Goal: Task Accomplishment & Management: Manage account settings

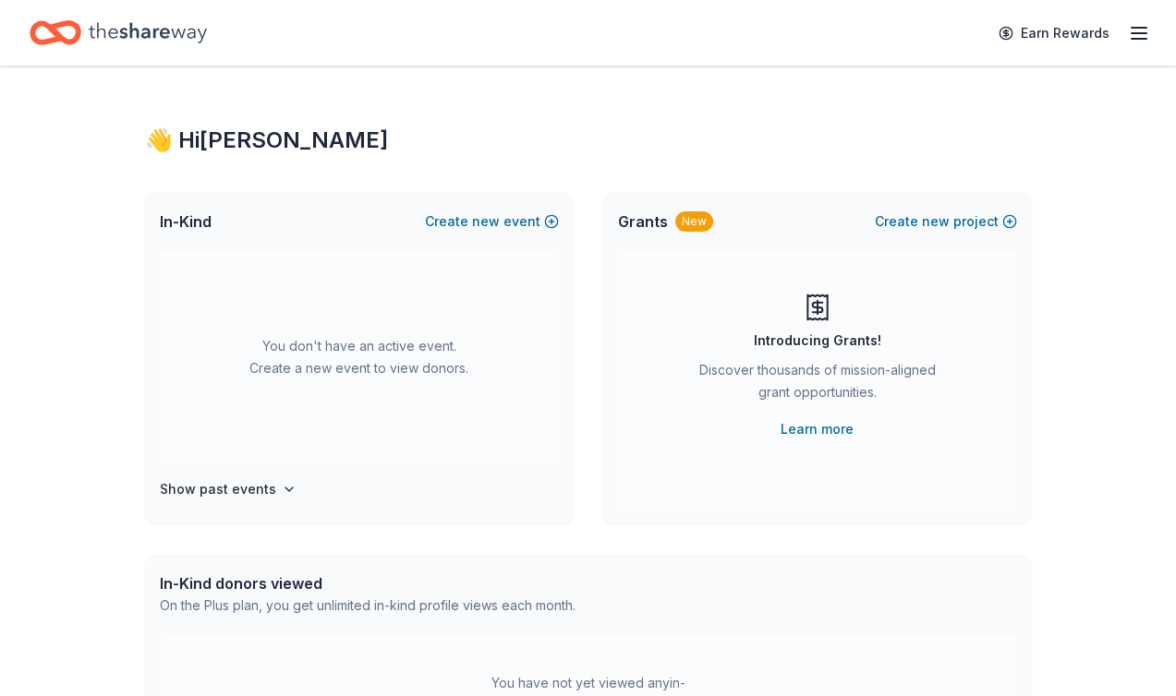
click at [1133, 33] on line "button" at bounding box center [1138, 33] width 15 height 0
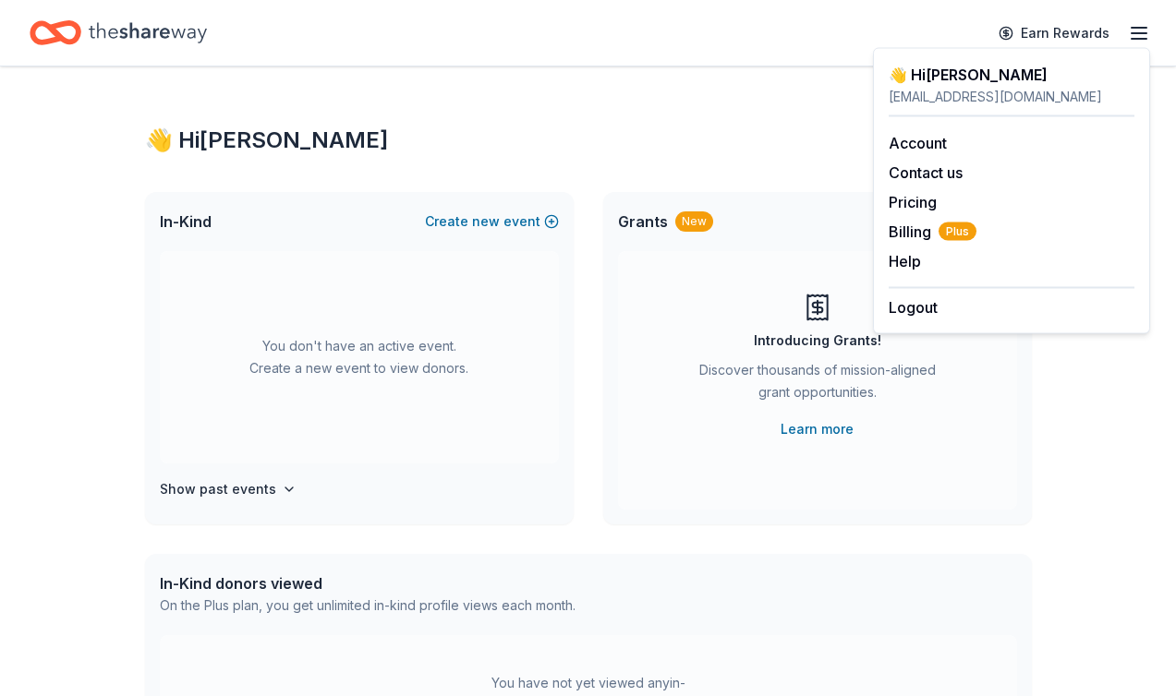
click at [647, 103] on div "👋 Hi [PERSON_NAME] In-Kind Create new event You don't have an active event. Cre…" at bounding box center [588, 606] width 946 height 1079
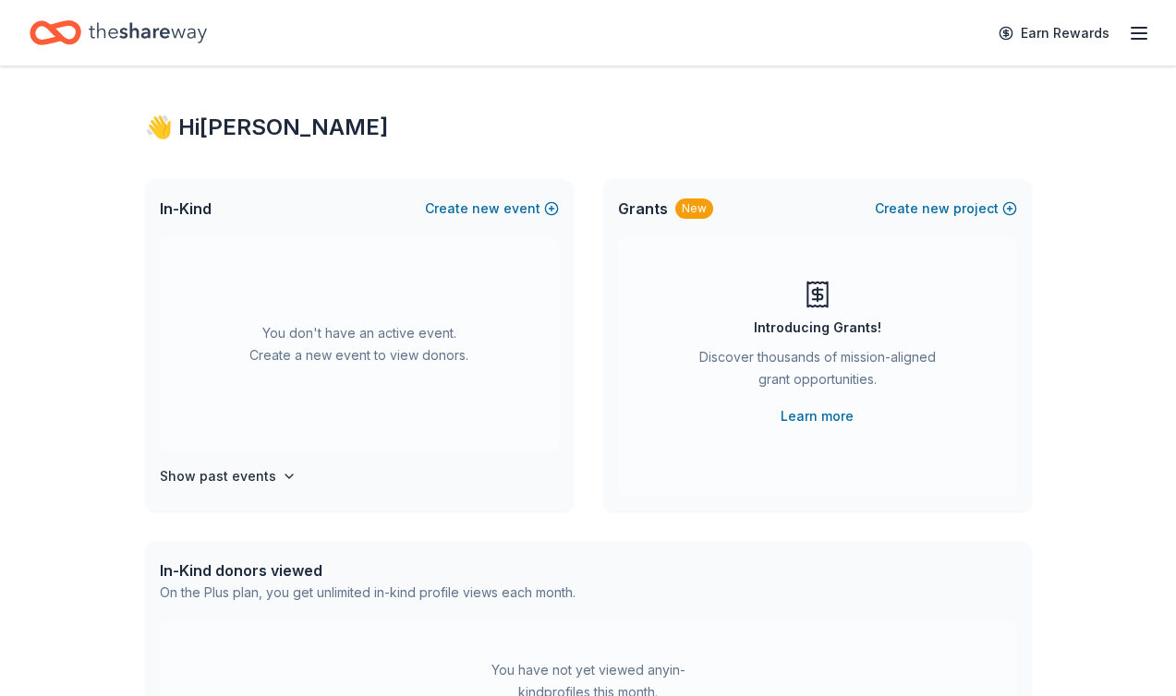
scroll to position [12, 0]
click at [1133, 26] on icon "button" at bounding box center [1139, 33] width 22 height 22
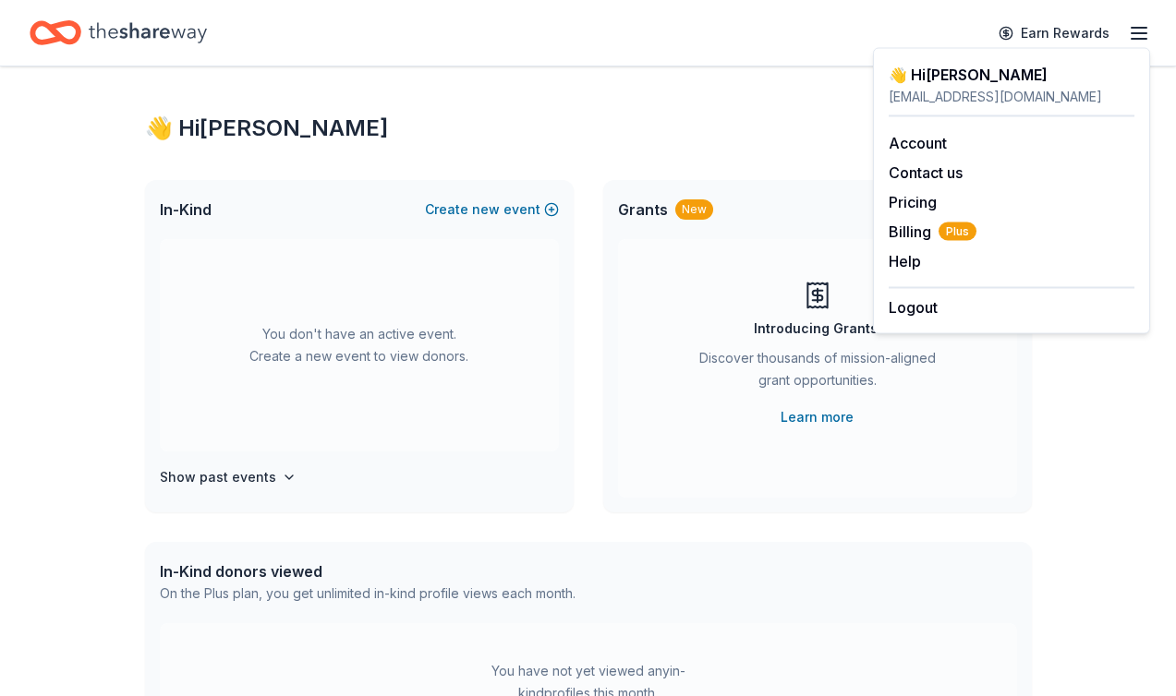
click at [484, 131] on div "👋 Hi [PERSON_NAME]" at bounding box center [588, 129] width 887 height 30
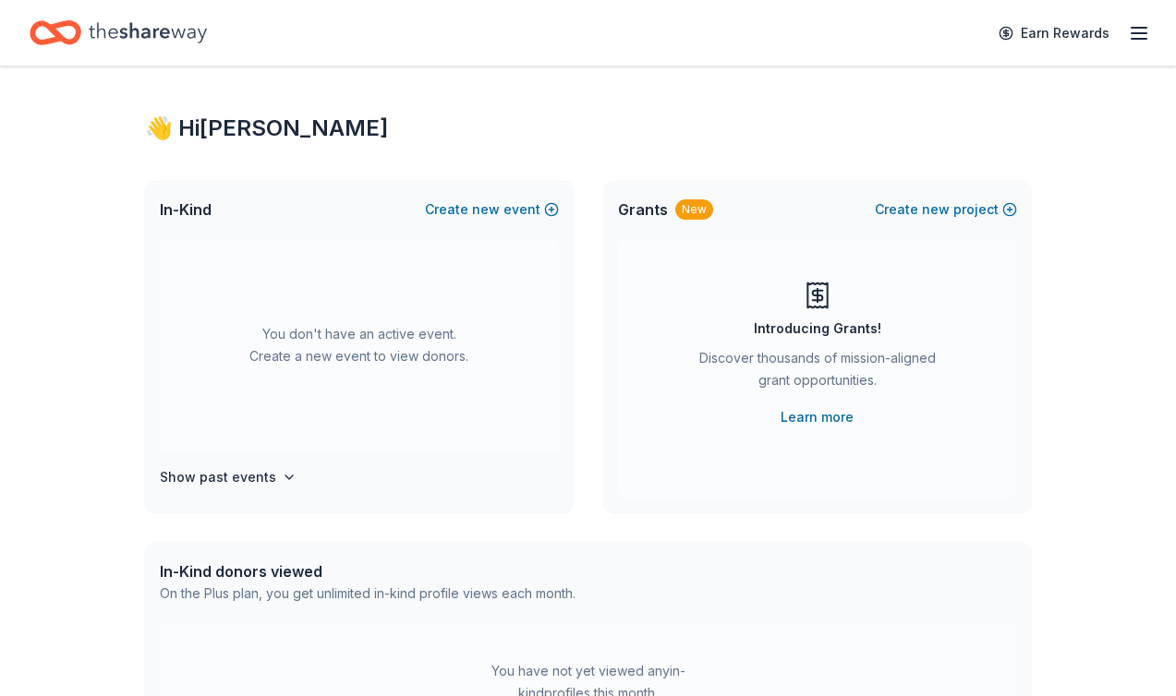
click at [183, 127] on div "👋 Hi [PERSON_NAME]" at bounding box center [588, 129] width 887 height 30
click at [117, 16] on icon "Home" at bounding box center [148, 33] width 118 height 38
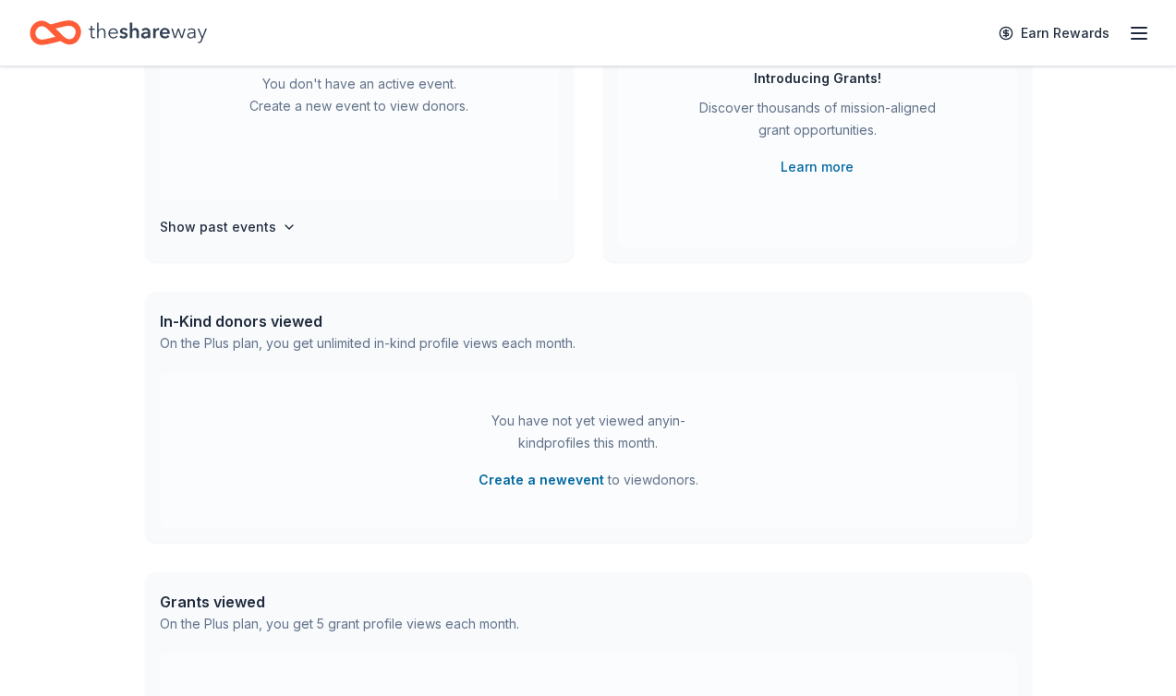
scroll to position [0, 0]
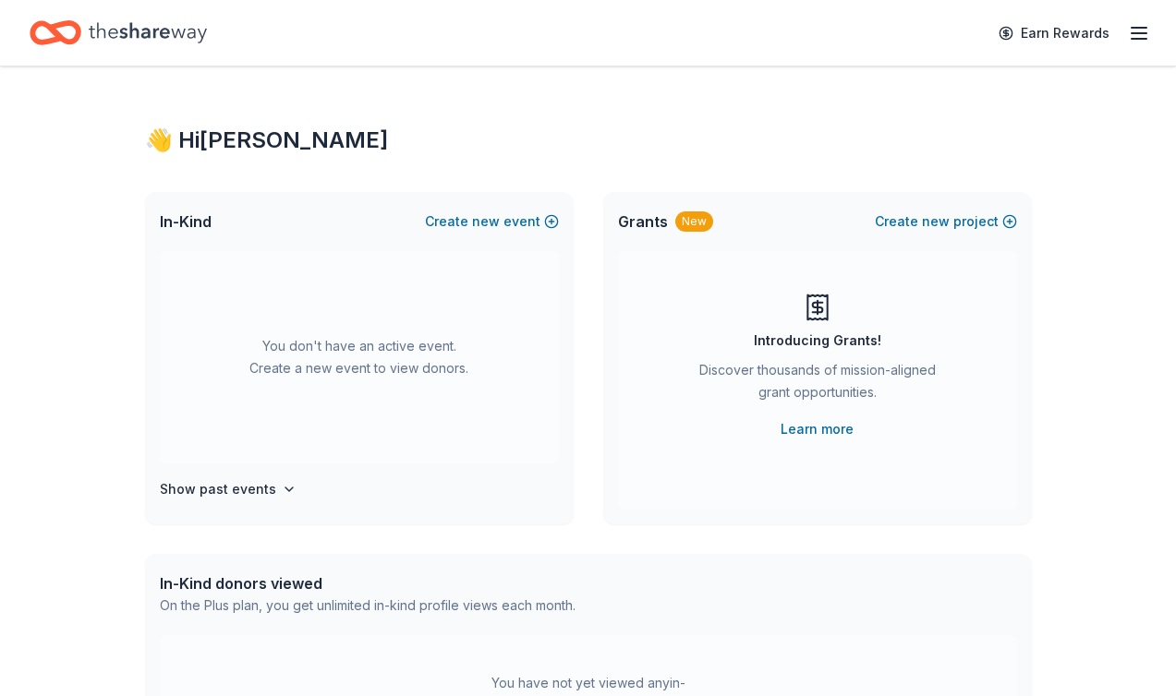
click at [353, 112] on div "👋 Hi [PERSON_NAME] In-Kind Create new event You don't have an active event. Cre…" at bounding box center [588, 606] width 946 height 1079
click at [1134, 40] on icon "button" at bounding box center [1139, 33] width 22 height 22
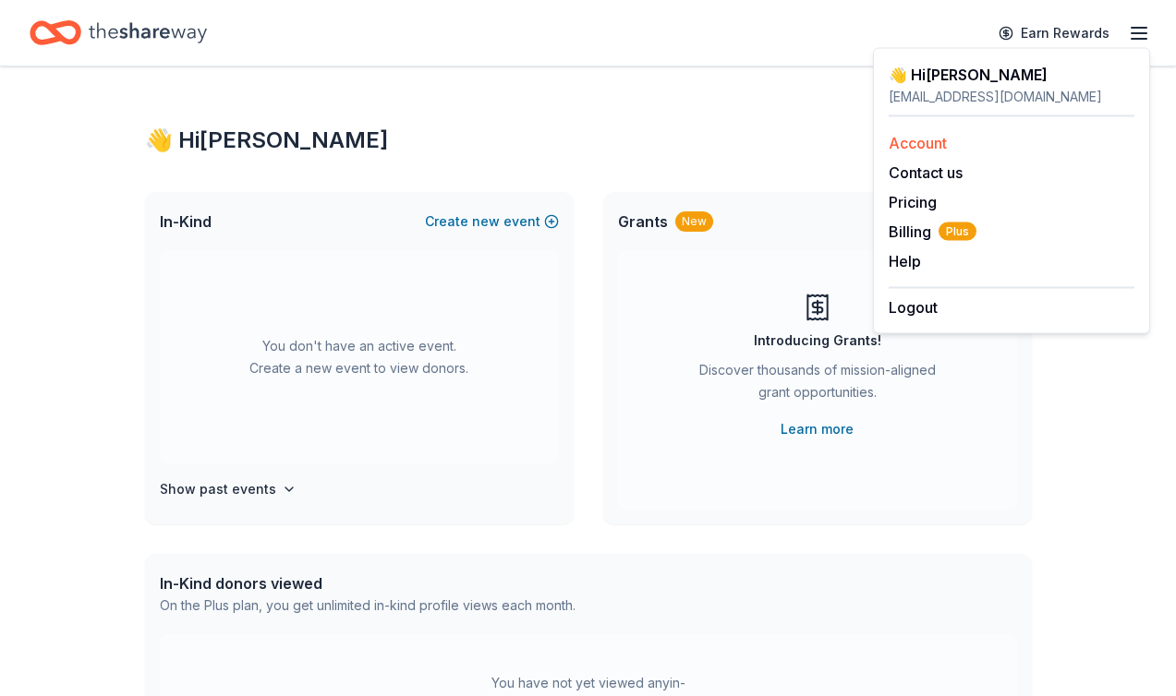
click at [936, 143] on link "Account" at bounding box center [918, 143] width 58 height 18
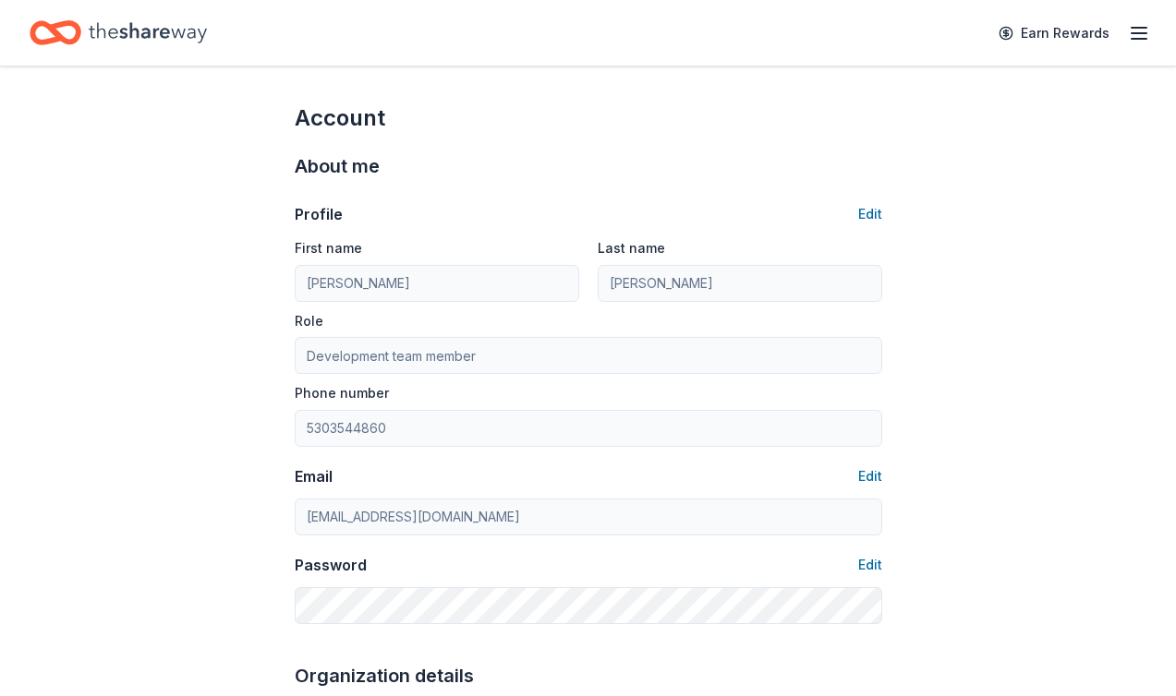
click at [127, 30] on icon "Home" at bounding box center [148, 33] width 118 height 38
